Goal: Navigation & Orientation: Go to known website

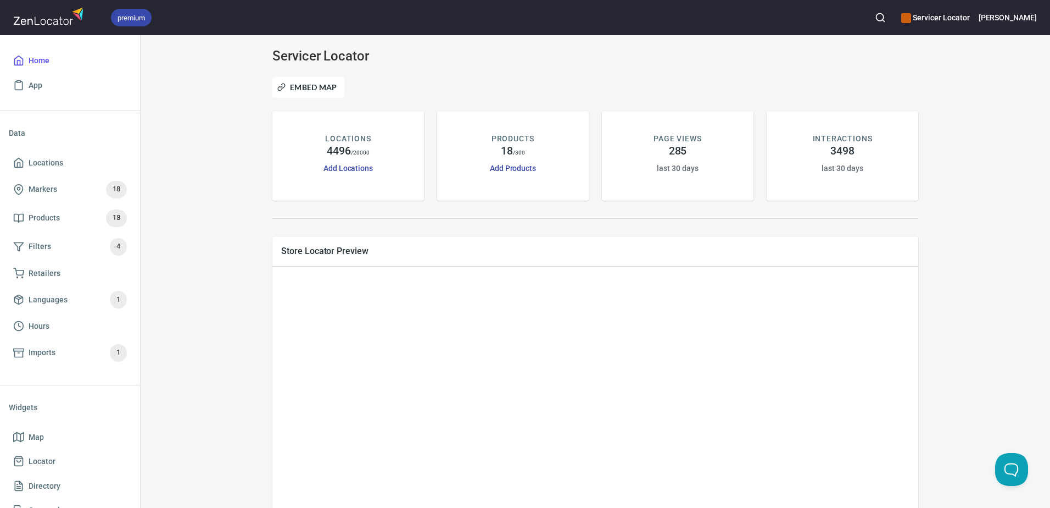
scroll to position [55, 0]
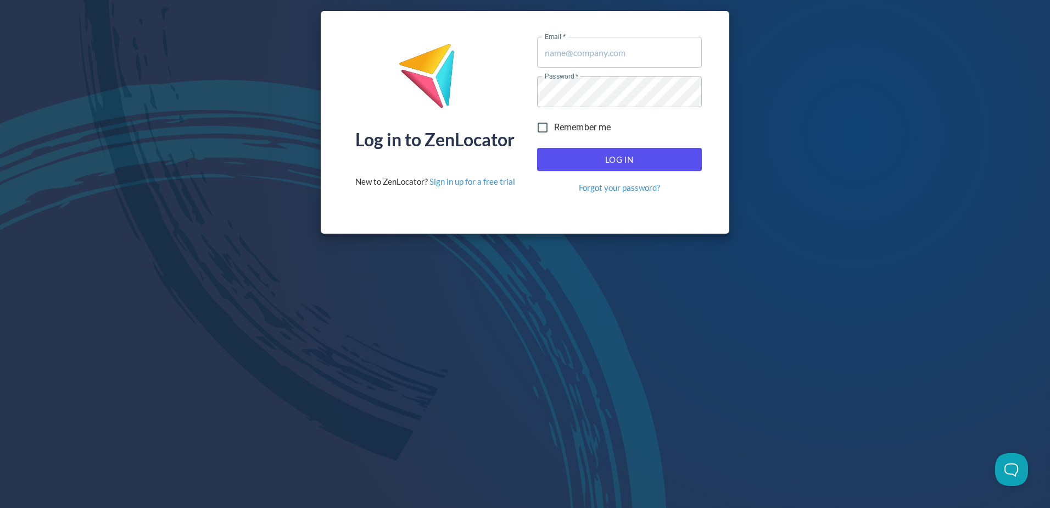
type input "[EMAIL_ADDRESS][DOMAIN_NAME]"
click at [602, 153] on span "Log In" at bounding box center [619, 159] width 141 height 14
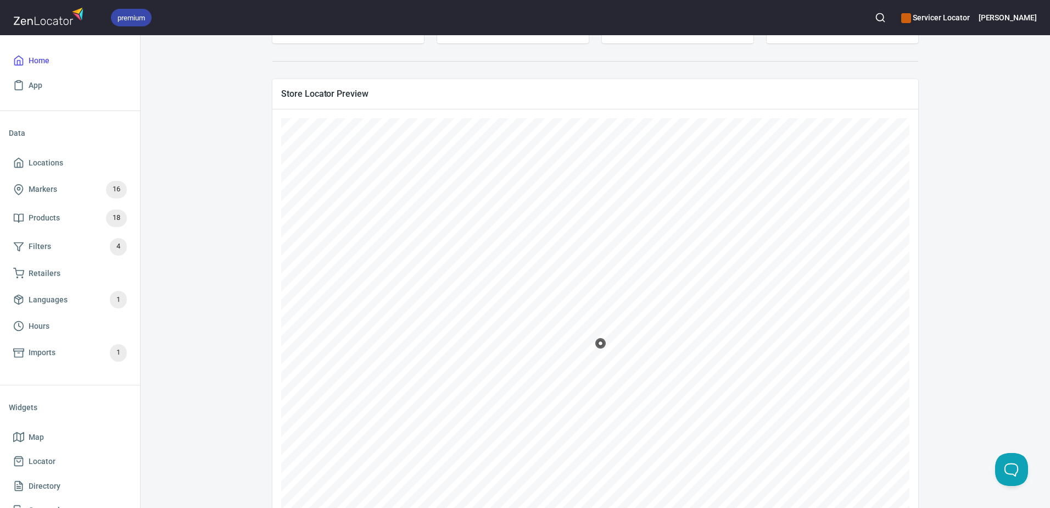
scroll to position [234, 0]
